Goal: Task Accomplishment & Management: Complete application form

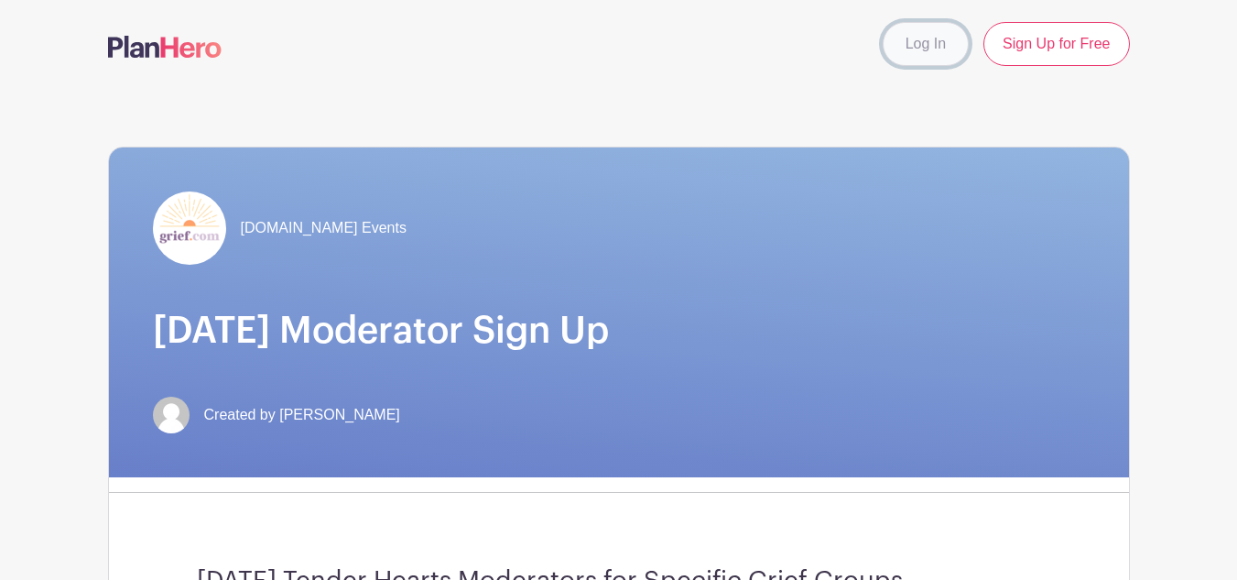
click at [919, 47] on link "Log In" at bounding box center [926, 44] width 86 height 44
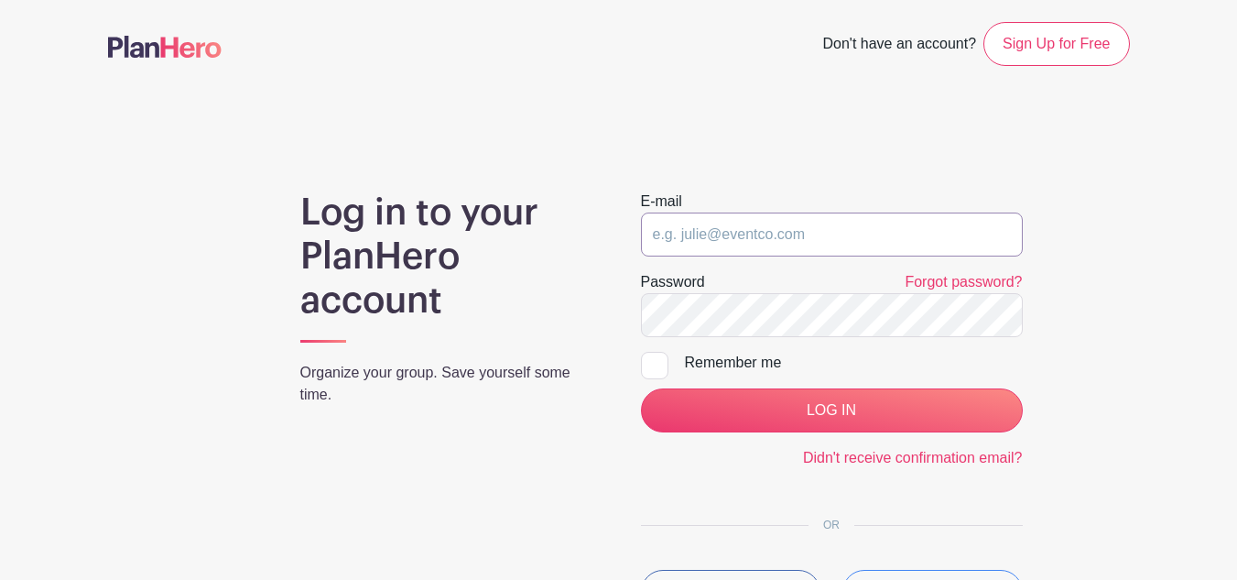
type input "karen@karenblankenship.org"
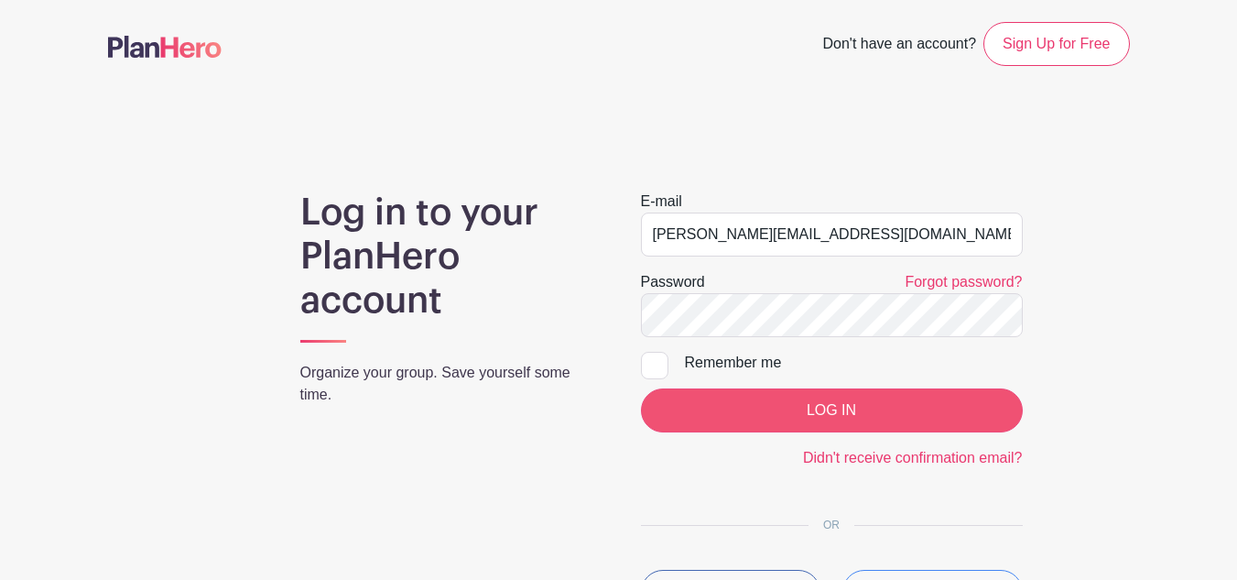
click at [816, 436] on form "E-mail karen@karenblankenship.org Password Forgot password? Remember me LOG IN …" at bounding box center [832, 329] width 382 height 278
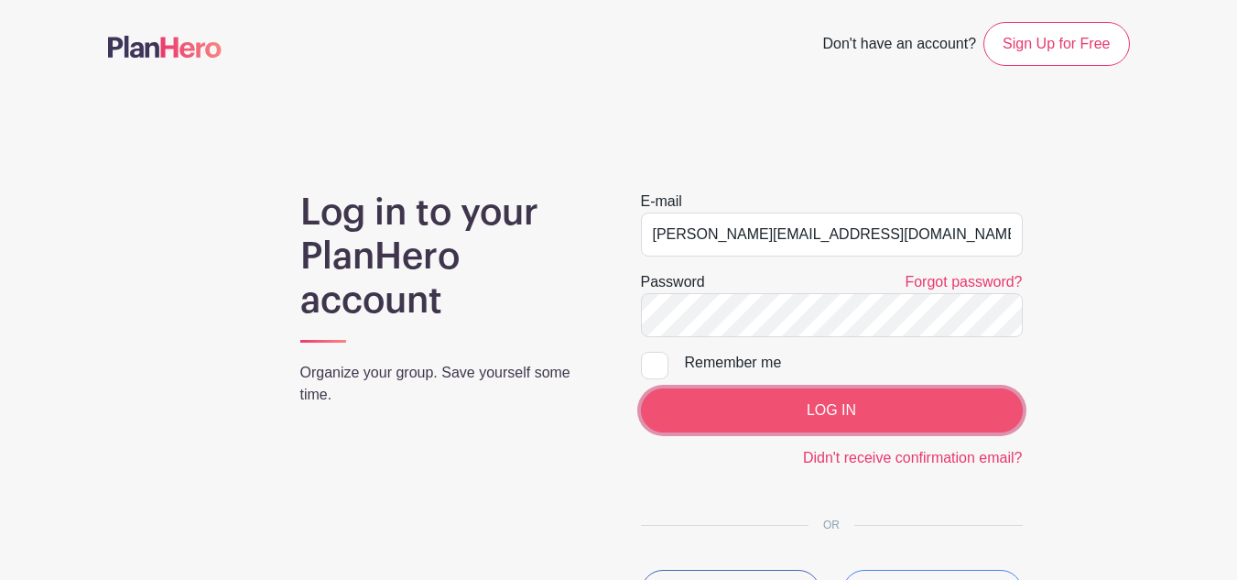
click at [816, 417] on input "LOG IN" at bounding box center [832, 410] width 382 height 44
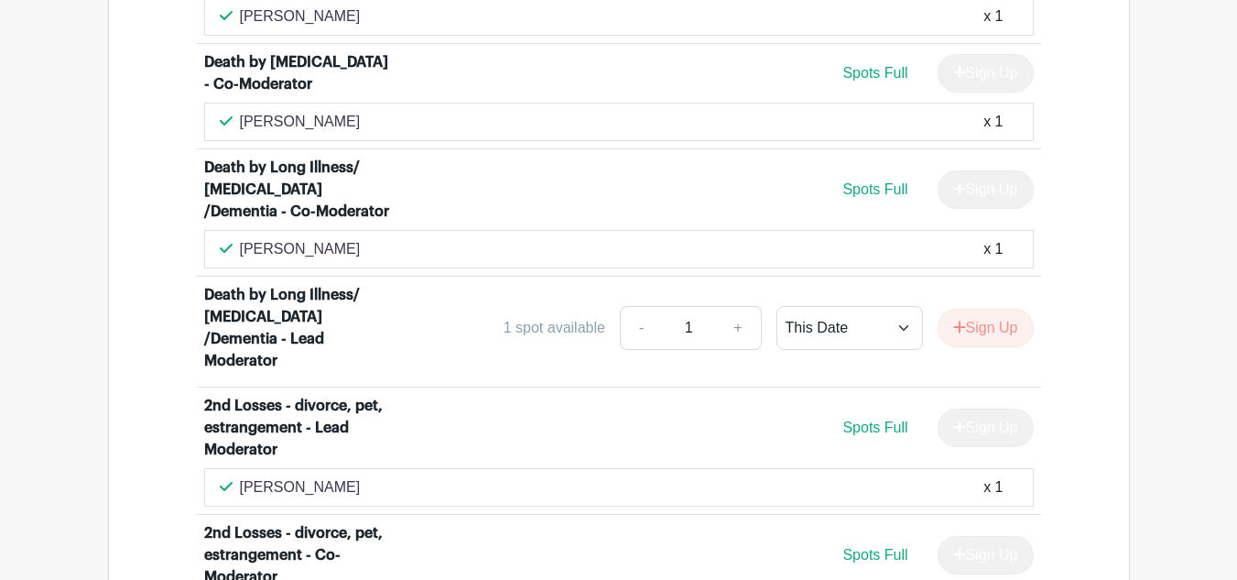
scroll to position [4762, 0]
